Goal: Navigation & Orientation: Find specific page/section

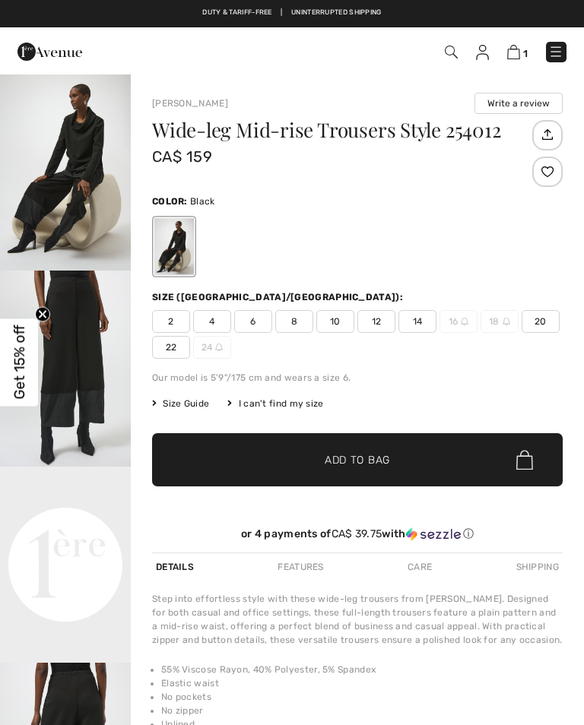
checkbox input "true"
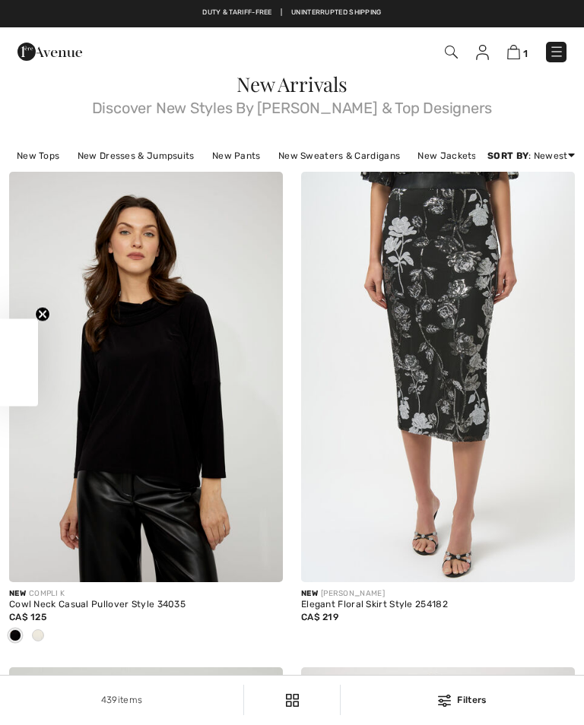
checkbox input "true"
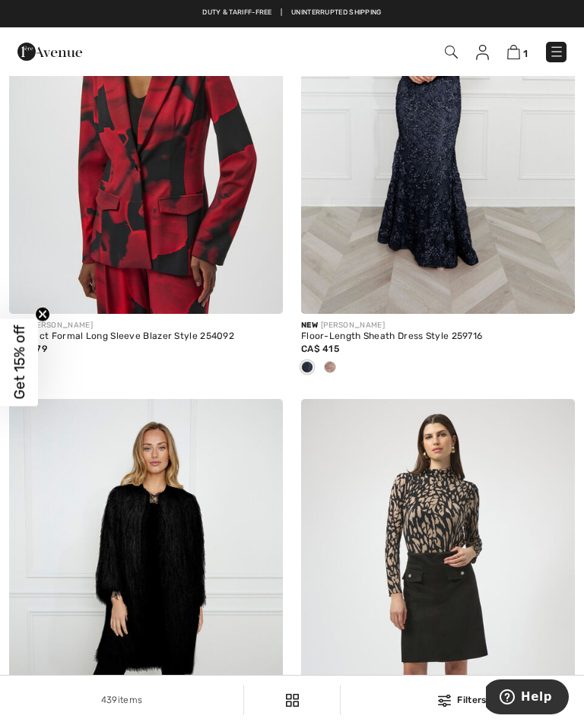
scroll to position [6386, 0]
